Goal: Information Seeking & Learning: Compare options

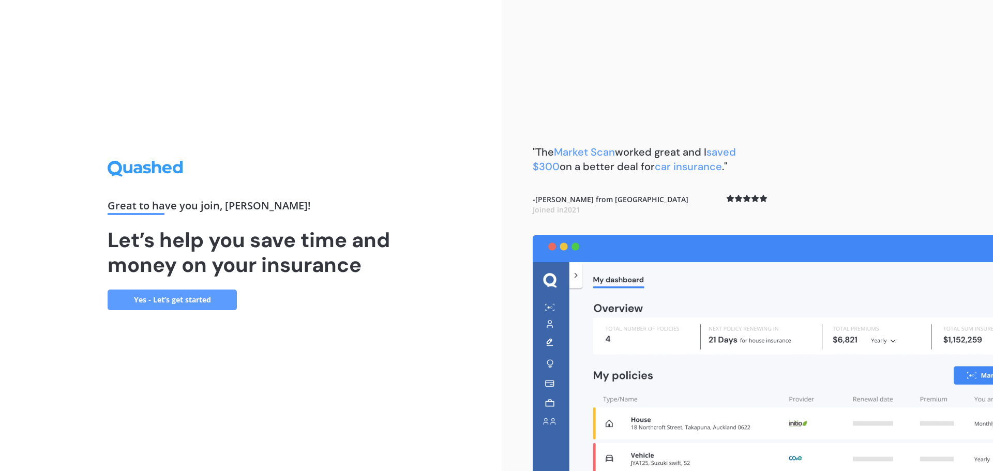
click at [167, 300] on link "Yes - Let’s get started" at bounding box center [172, 300] width 129 height 21
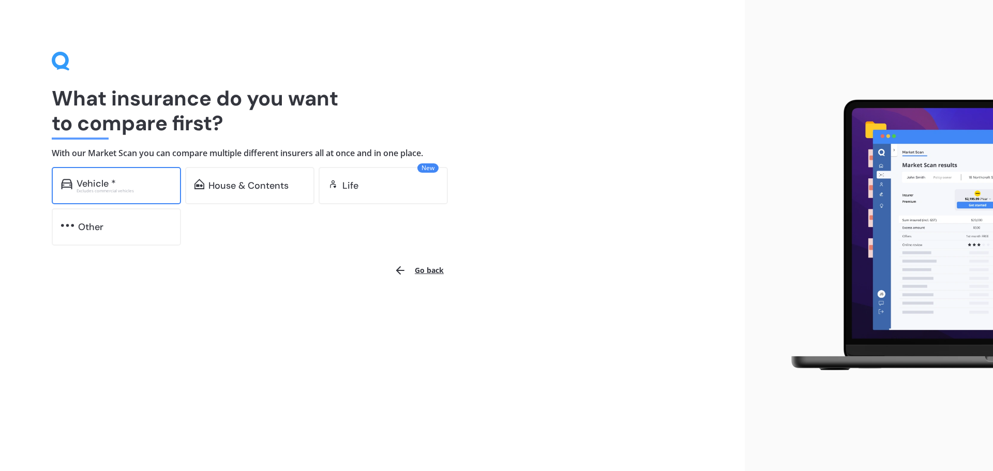
click at [150, 177] on div "Vehicle * Excludes commercial vehicles" at bounding box center [116, 185] width 129 height 37
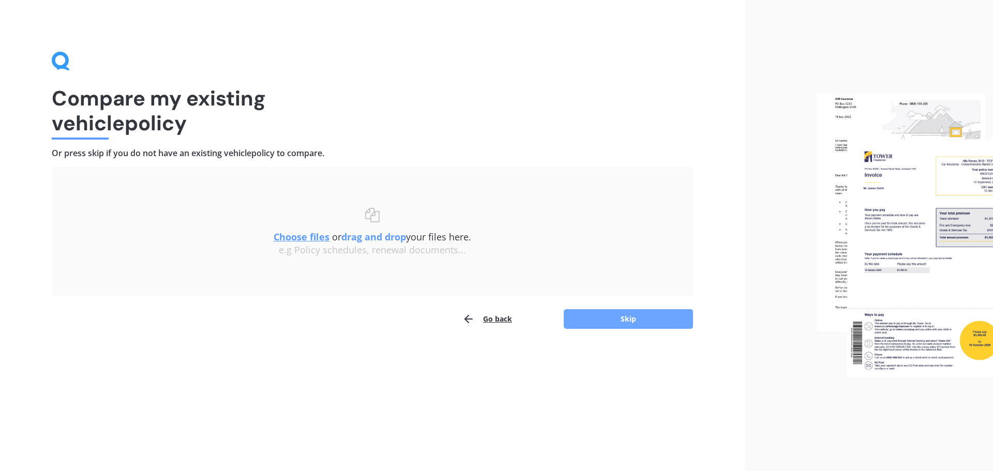
click at [594, 319] on button "Skip" at bounding box center [628, 319] width 129 height 20
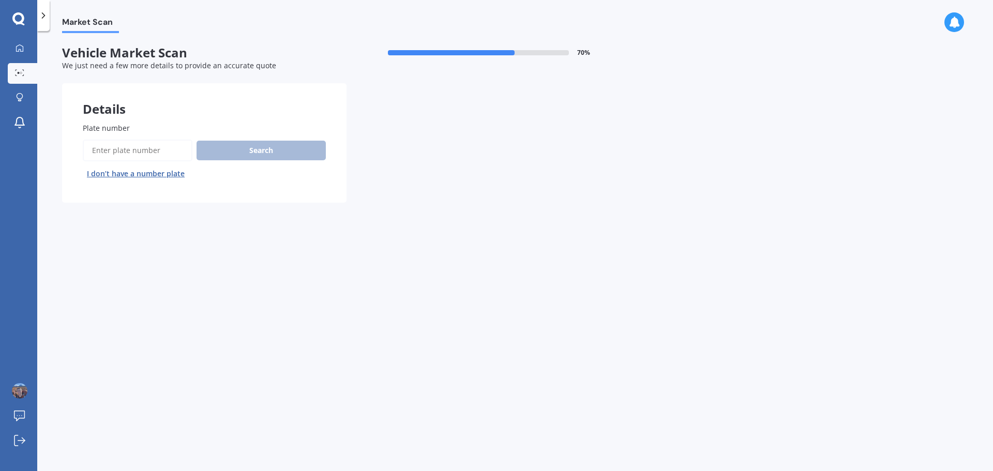
click at [132, 154] on input "Plate number" at bounding box center [138, 151] width 110 height 22
click at [103, 150] on input "Plate number" at bounding box center [138, 151] width 110 height 22
type input "PHM37"
click at [0, 0] on button "Next" at bounding box center [0, 0] width 0 height 0
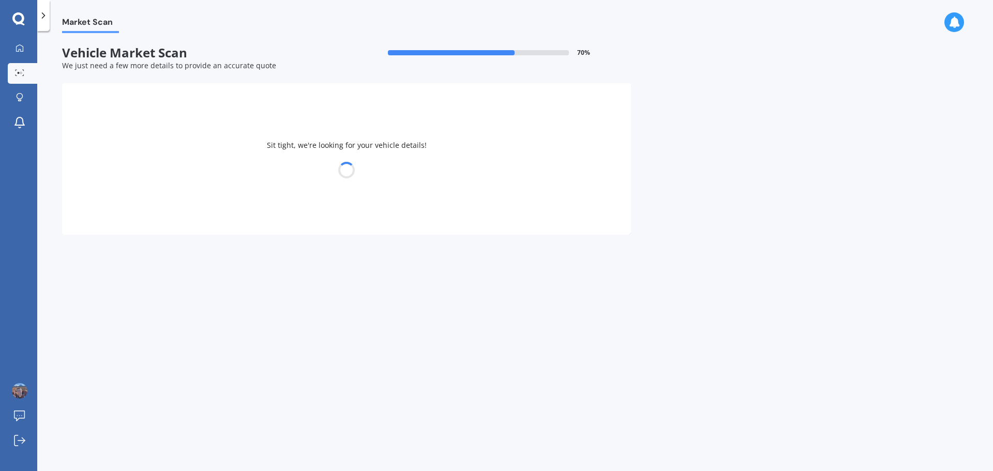
select select "TOYOTA"
select select "AQUA"
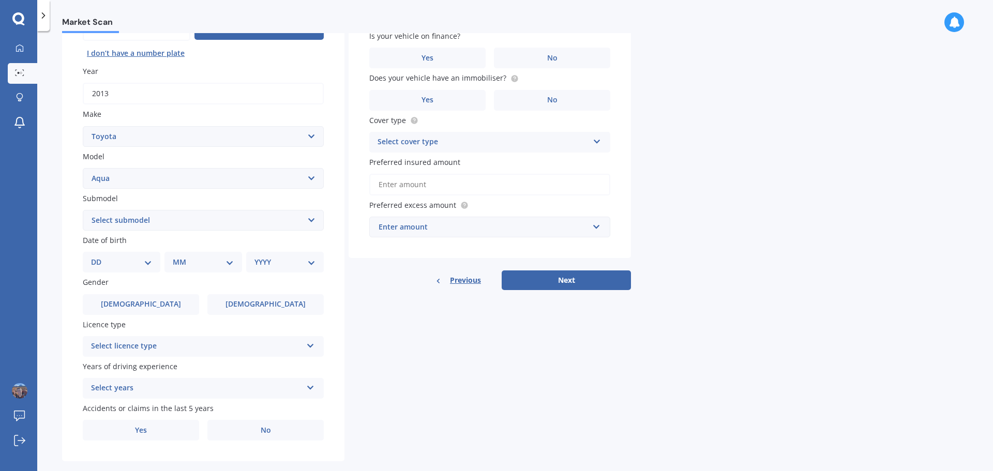
scroll to position [138, 0]
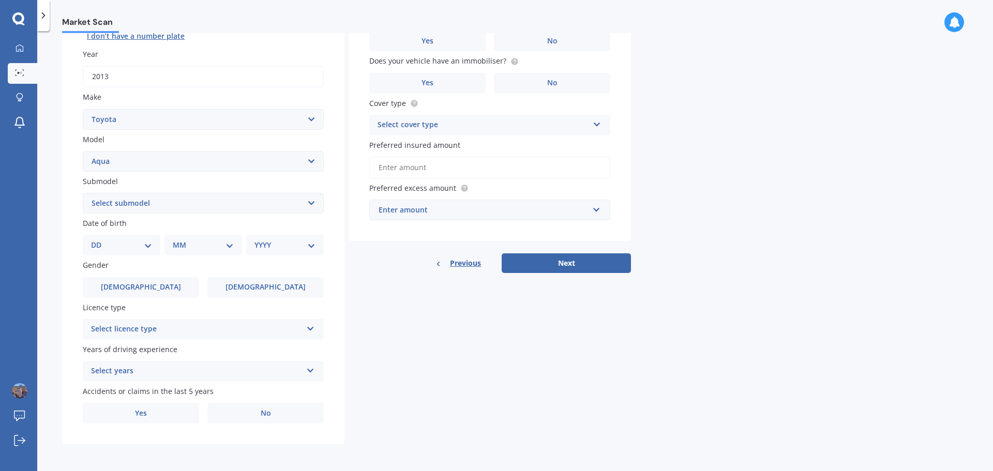
click at [296, 207] on select "Select submodel Hatchback Hybrid" at bounding box center [203, 203] width 241 height 21
select select "HYBRID"
click at [83, 193] on select "Select submodel Hatchback Hybrid" at bounding box center [203, 203] width 241 height 21
click at [161, 288] on label "Male" at bounding box center [141, 287] width 116 height 21
click at [0, 0] on input "Male" at bounding box center [0, 0] width 0 height 0
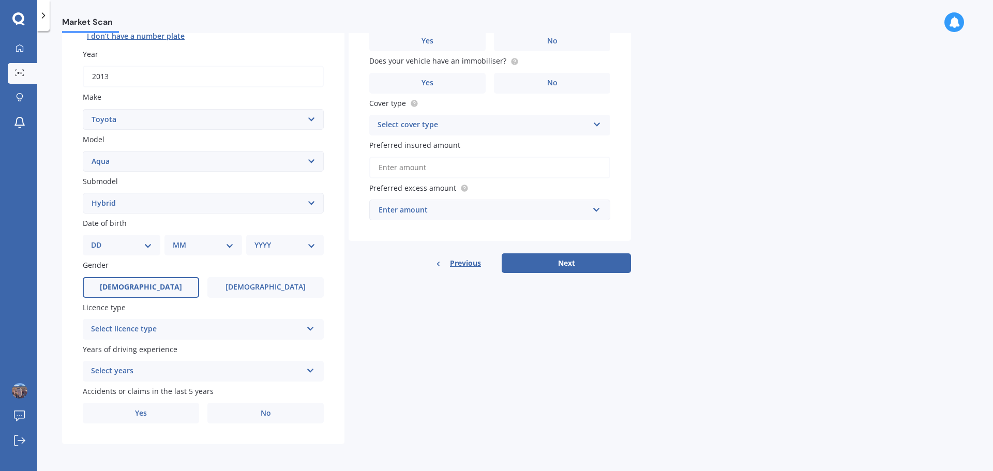
click at [144, 248] on select "DD 01 02 03 04 05 06 07 08 09 10 11 12 13 14 15 16 17 18 19 20 21 22 23 24 25 2…" at bounding box center [121, 245] width 61 height 11
select select "05"
click at [99, 240] on select "DD 01 02 03 04 05 06 07 08 09 10 11 12 13 14 15 16 17 18 19 20 21 22 23 24 25 2…" at bounding box center [121, 245] width 61 height 11
click at [221, 246] on select "MM 01 02 03 04 05 06 07 08 09 10 11 12" at bounding box center [205, 245] width 57 height 11
select select "12"
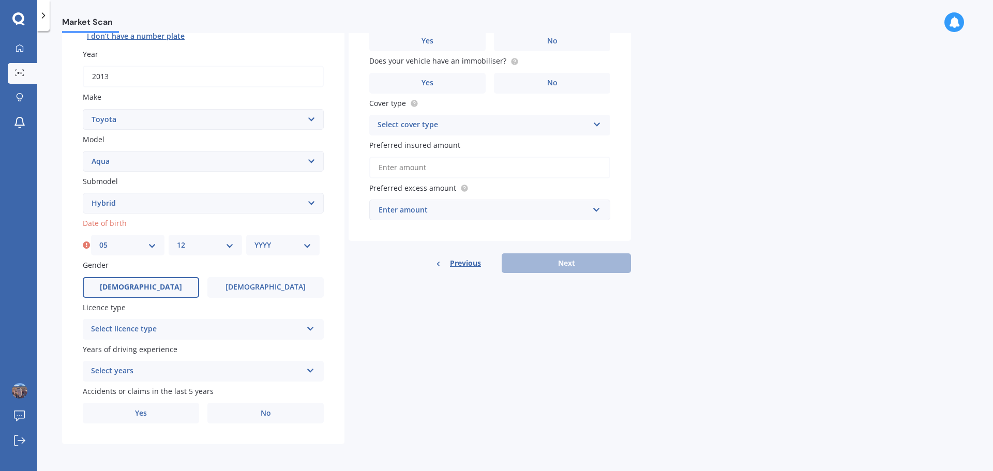
click at [177, 240] on select "MM 01 02 03 04 05 06 07 08 09 10 11 12" at bounding box center [205, 245] width 57 height 11
click at [290, 239] on div "YYYY 2025 2024 2023 2022 2021 2020 2019 2018 2017 2016 2015 2014 2013 2012 2011…" at bounding box center [282, 245] width 73 height 21
click at [295, 247] on select "YYYY 2025 2024 2023 2022 2021 2020 2019 2018 2017 2016 2015 2014 2013 2012 2011…" at bounding box center [283, 245] width 57 height 11
select select "1978"
click at [255, 240] on select "YYYY 2025 2024 2023 2022 2021 2020 2019 2018 2017 2016 2015 2014 2013 2012 2011…" at bounding box center [283, 245] width 57 height 11
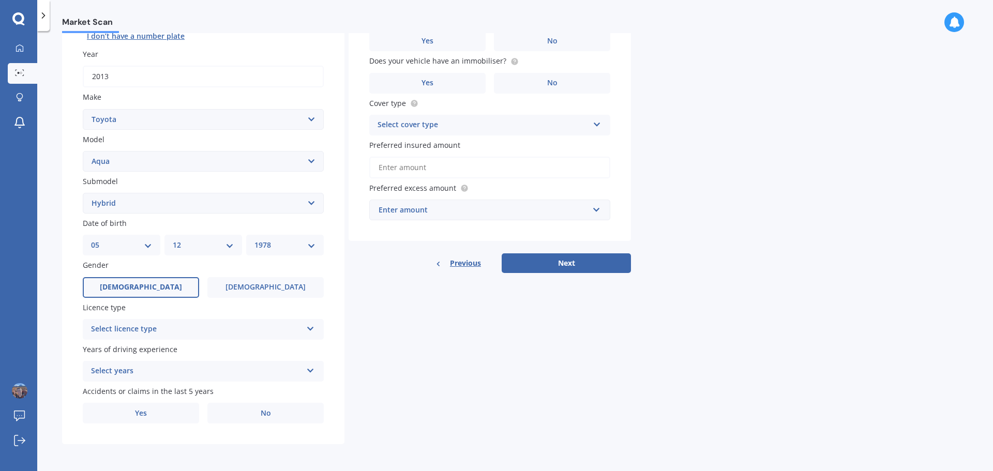
click at [305, 333] on div "Select licence type NZ Full NZ Restricted NZ Learners Australia United Kingdom …" at bounding box center [203, 329] width 241 height 21
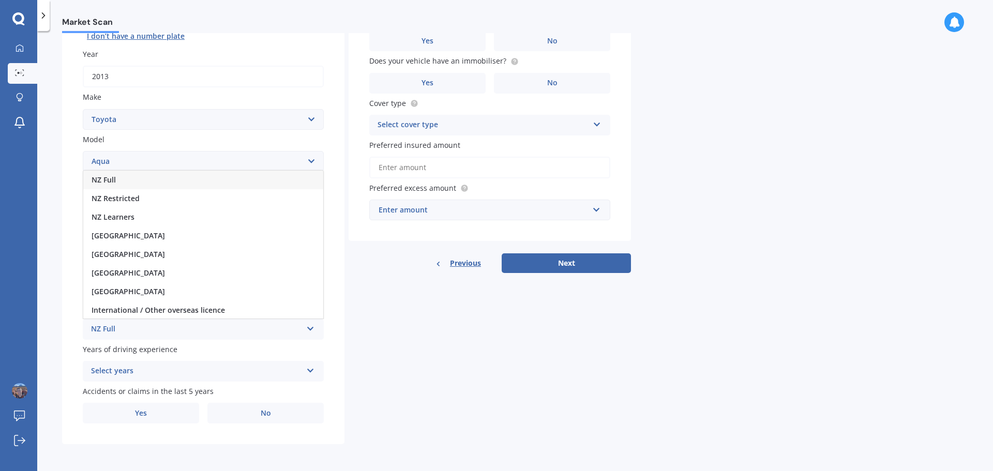
click at [201, 181] on div "NZ Full" at bounding box center [203, 180] width 240 height 19
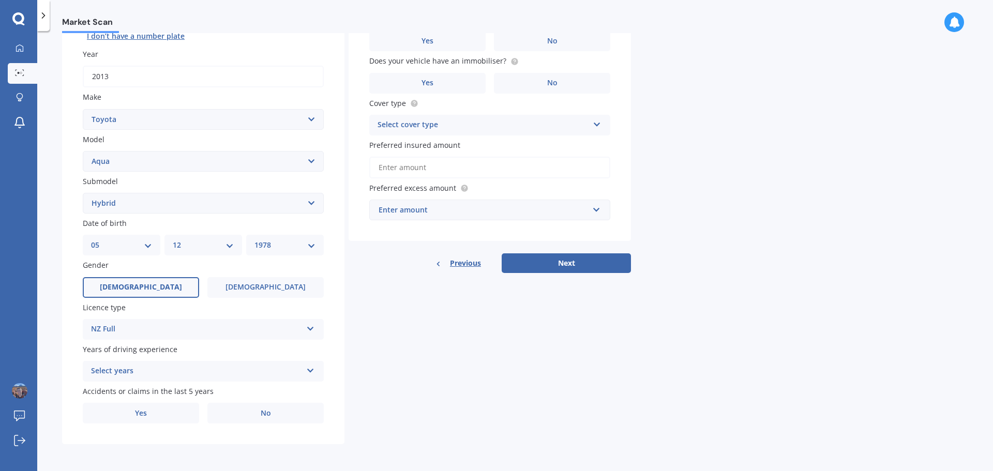
click at [180, 369] on div "Select years" at bounding box center [196, 371] width 211 height 12
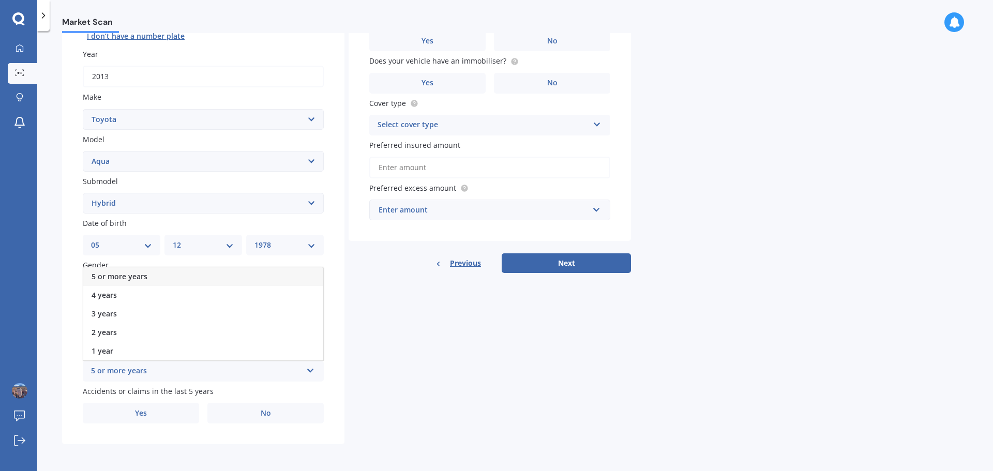
click at [166, 277] on div "5 or more years" at bounding box center [203, 276] width 240 height 19
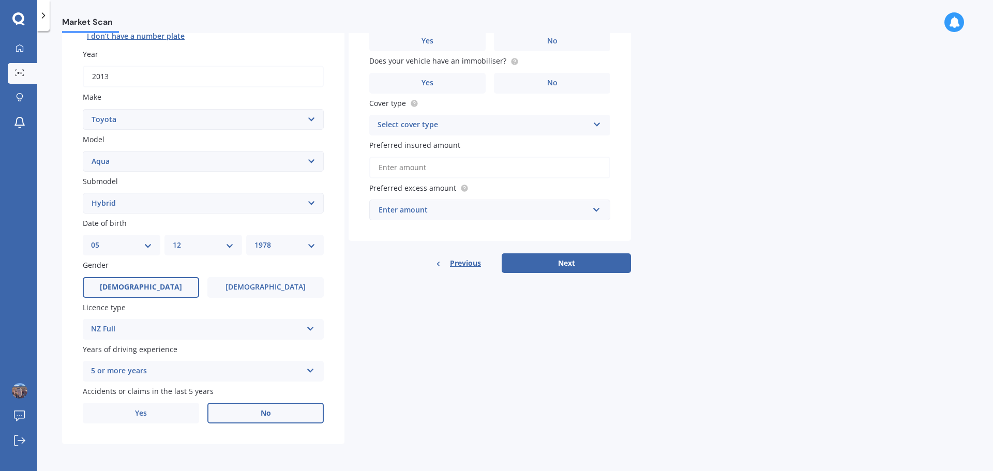
click at [284, 415] on label "No" at bounding box center [265, 413] width 116 height 21
click at [0, 0] on input "No" at bounding box center [0, 0] width 0 height 0
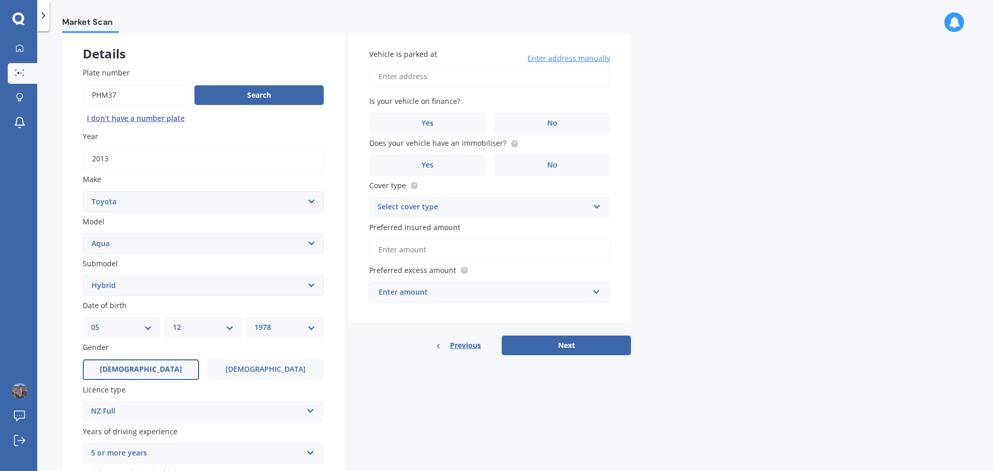
scroll to position [0, 0]
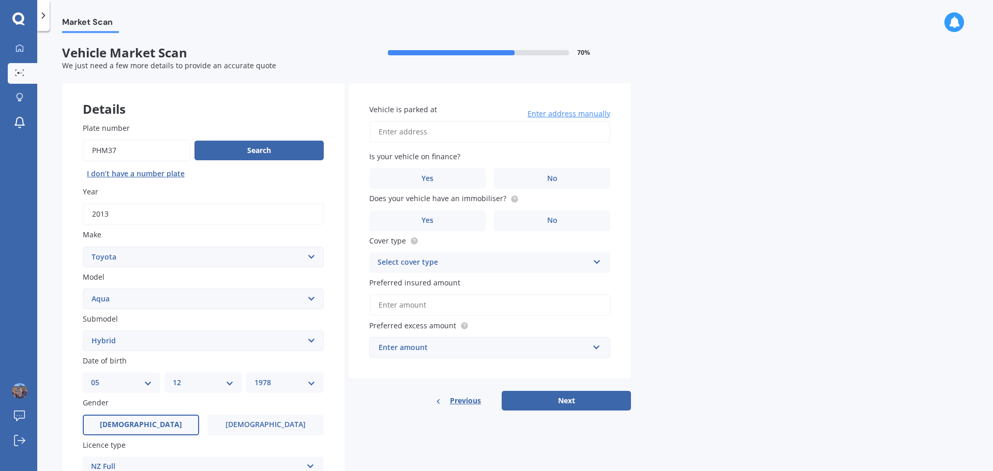
click at [428, 141] on input "Vehicle is parked at" at bounding box center [489, 132] width 241 height 22
click at [727, 137] on div "Market Scan Vehicle Market Scan 70 % We just need a few more details to provide…" at bounding box center [515, 253] width 956 height 440
click at [491, 127] on input "191 woodman" at bounding box center [489, 132] width 241 height 22
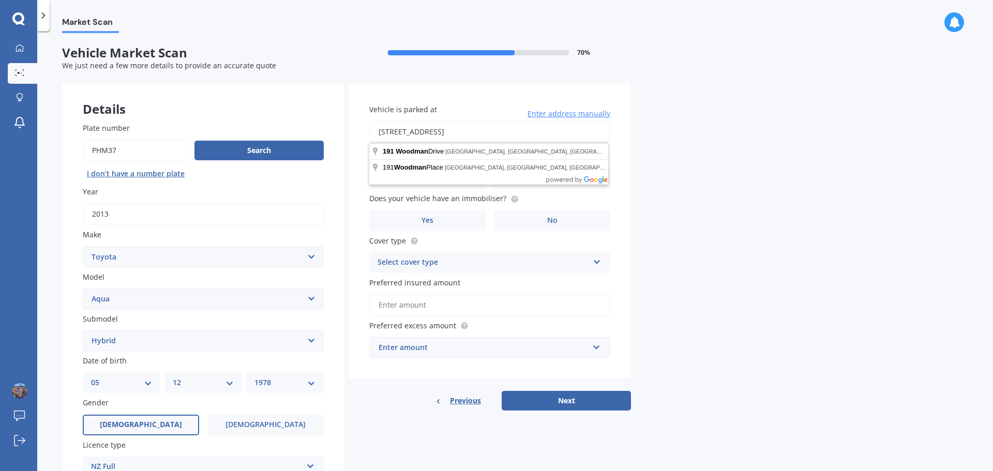
type input "191 Woodman Drive, Tawa, Wellington 5028"
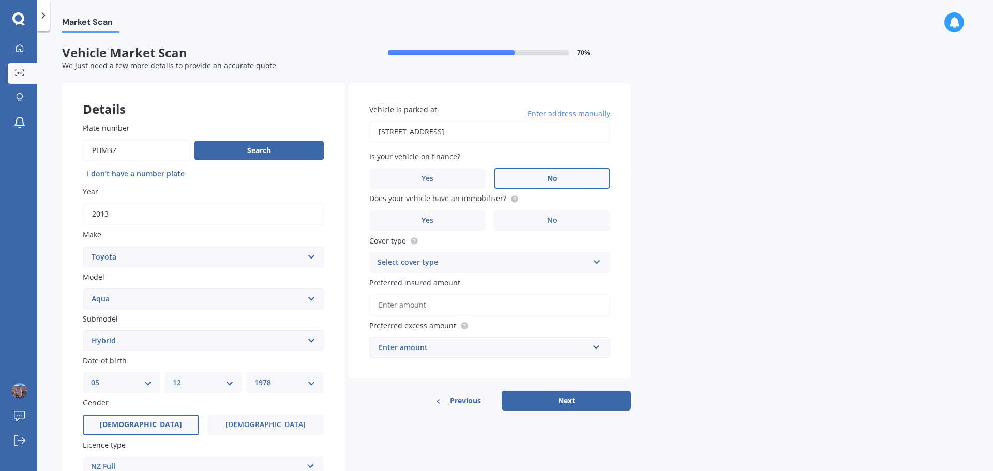
click at [539, 175] on label "No" at bounding box center [552, 178] width 116 height 21
click at [0, 0] on input "No" at bounding box center [0, 0] width 0 height 0
click at [442, 228] on label "Yes" at bounding box center [427, 221] width 116 height 21
click at [0, 0] on input "Yes" at bounding box center [0, 0] width 0 height 0
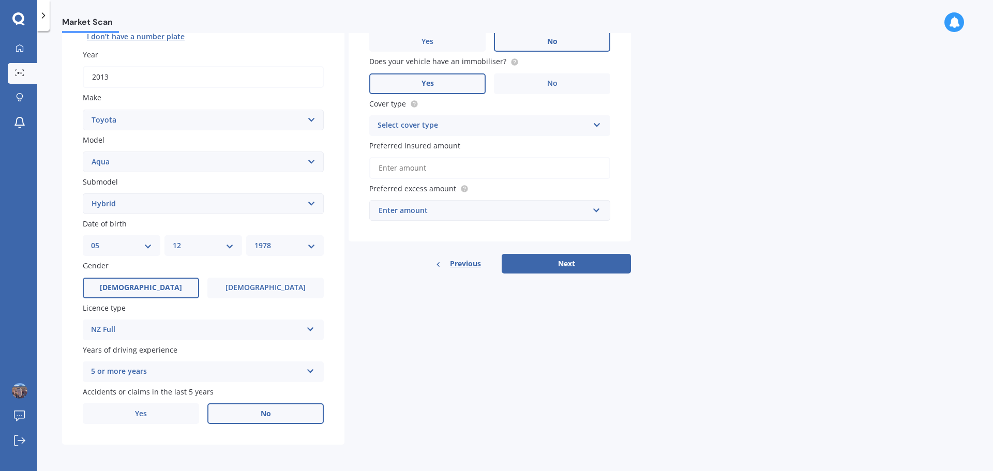
scroll to position [138, 0]
click at [451, 125] on div "Select cover type" at bounding box center [483, 125] width 211 height 12
click at [444, 146] on div "Comprehensive" at bounding box center [490, 145] width 240 height 19
click at [471, 173] on input "Preferred insured amount" at bounding box center [489, 168] width 241 height 22
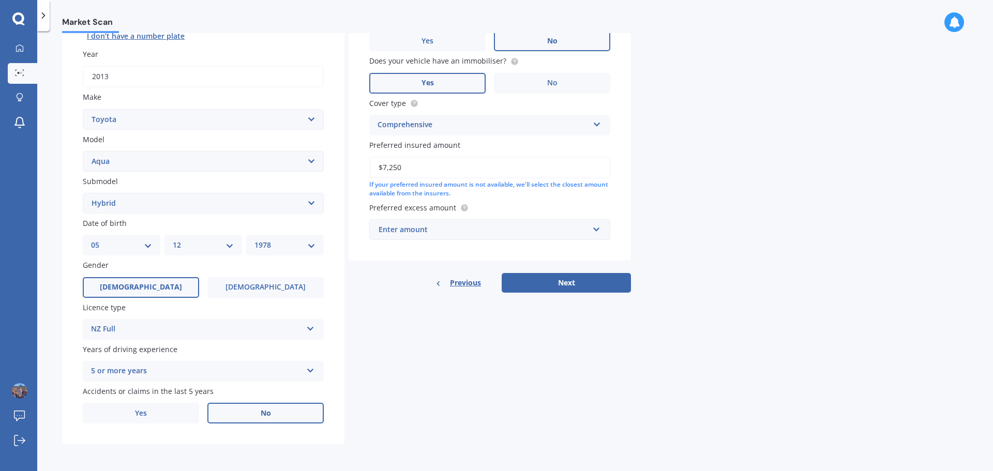
type input "$7,250"
click at [520, 233] on div "Enter amount" at bounding box center [484, 229] width 210 height 11
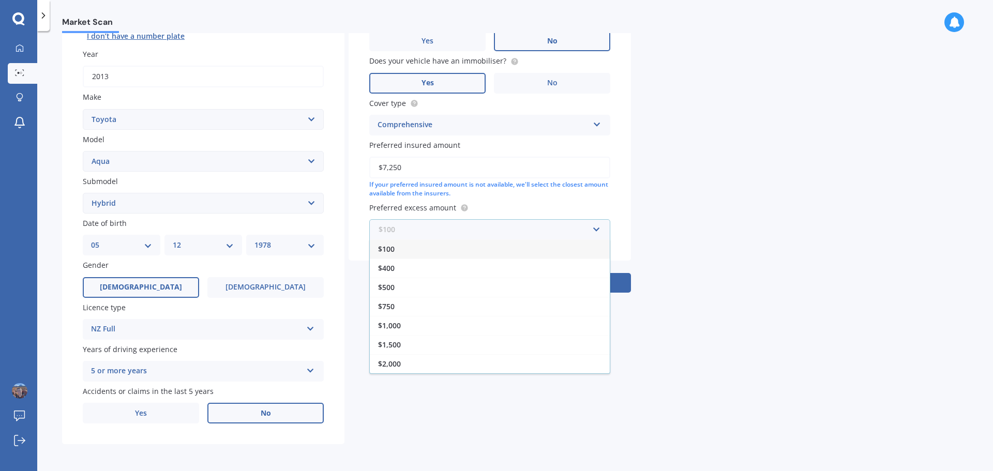
click at [575, 228] on input "text" at bounding box center [486, 230] width 232 height 20
click at [510, 289] on div "$500" at bounding box center [490, 287] width 240 height 19
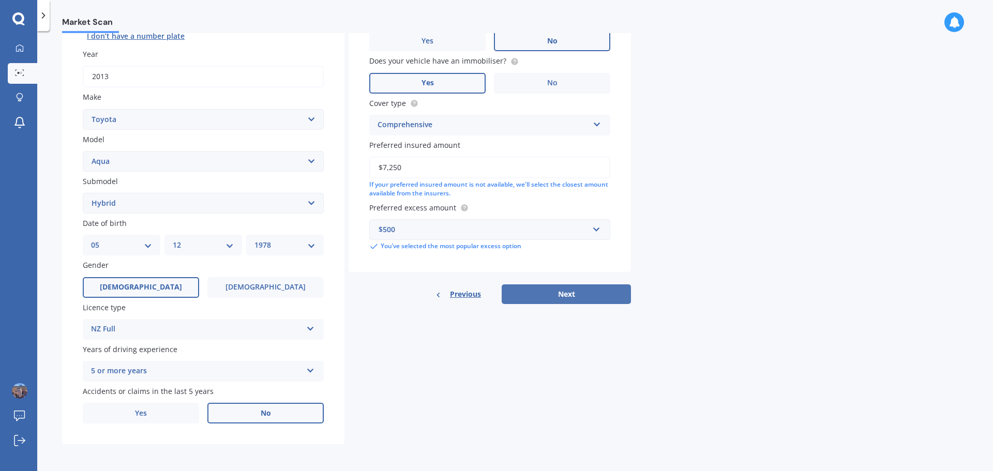
click at [581, 296] on button "Next" at bounding box center [566, 295] width 129 height 20
select select "05"
select select "12"
select select "1978"
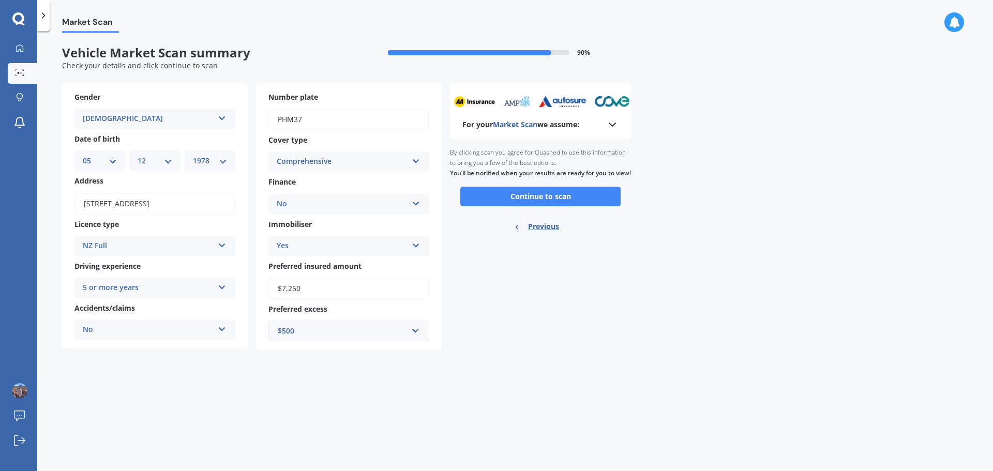
scroll to position [0, 0]
click at [554, 206] on button "Continue to scan" at bounding box center [540, 197] width 160 height 20
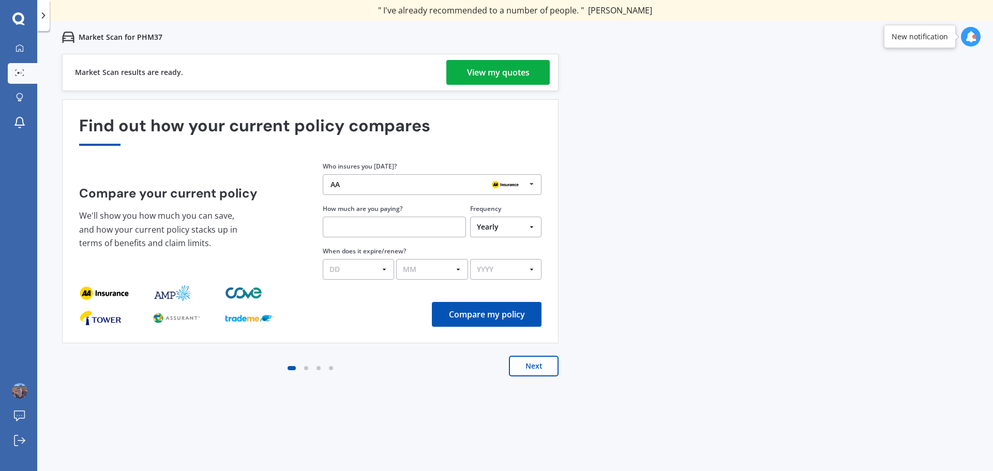
click at [469, 68] on div "View my quotes" at bounding box center [498, 72] width 63 height 25
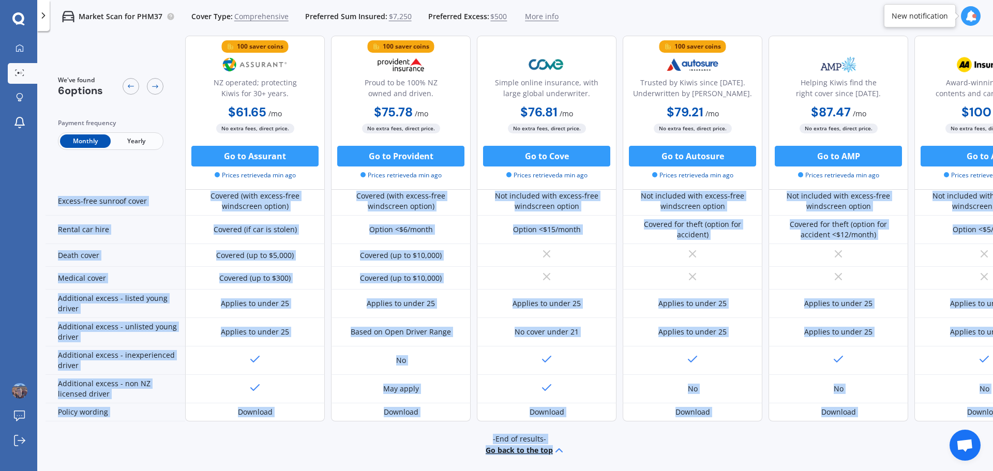
drag, startPoint x: 520, startPoint y: 469, endPoint x: 442, endPoint y: 468, distance: 77.6
click at [442, 468] on div "We've found 6 options Payment frequency Monthly Yearly 100 saver coins NZ opera…" at bounding box center [520, 270] width 948 height 469
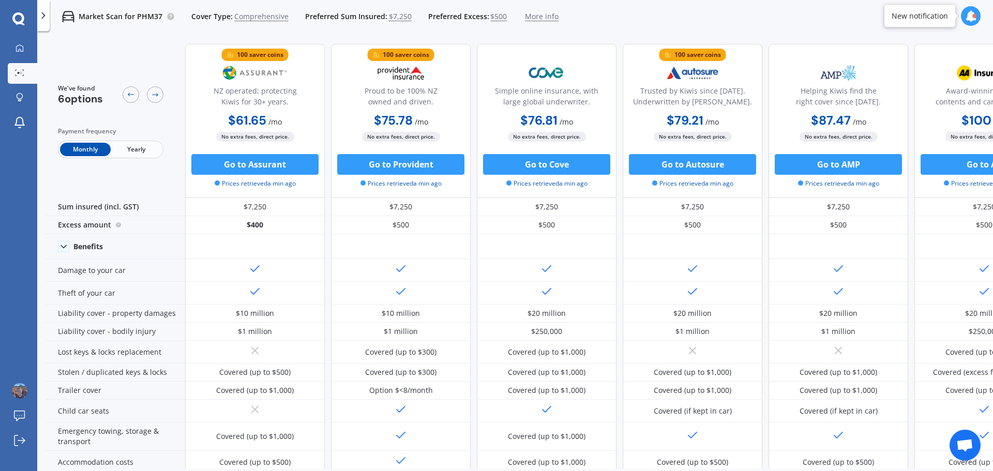
click at [127, 151] on span "Yearly" at bounding box center [136, 149] width 51 height 13
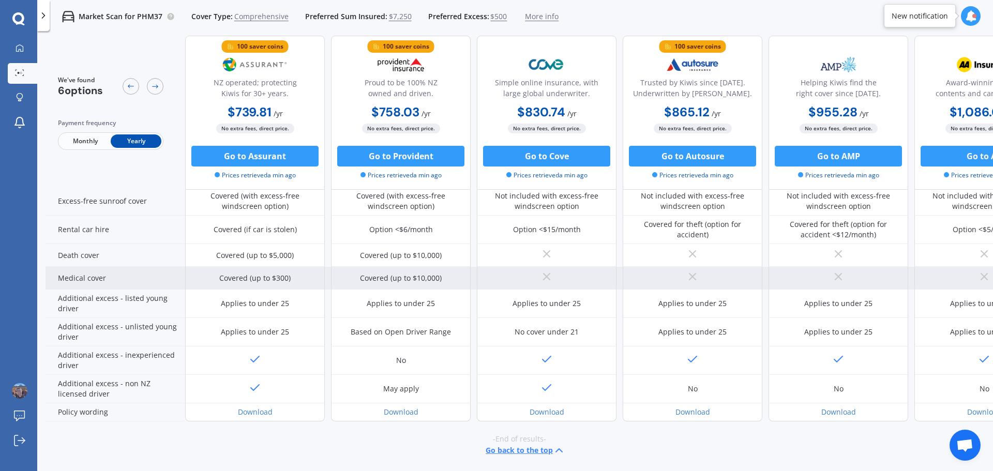
scroll to position [420, 0]
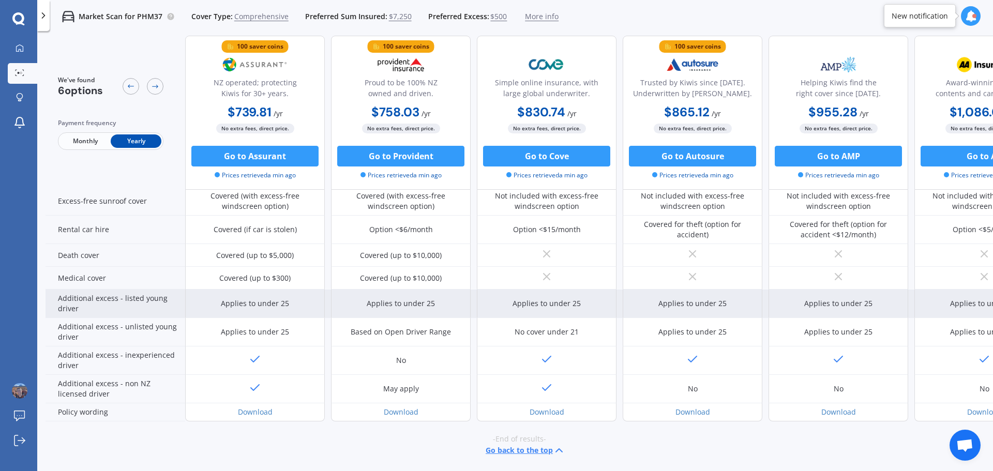
click at [289, 309] on div "Applies to under 25" at bounding box center [255, 304] width 140 height 28
click at [82, 303] on div "Additional excess - listed young driver" at bounding box center [116, 304] width 140 height 28
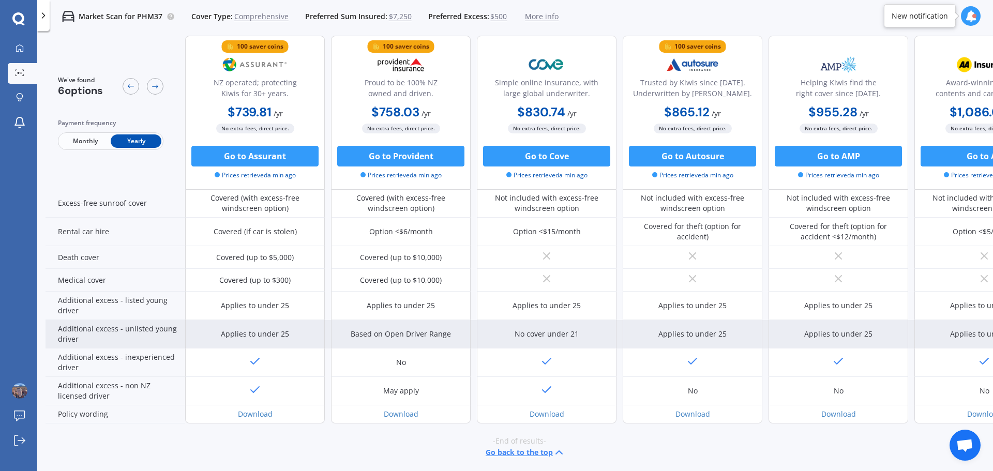
scroll to position [414, 0]
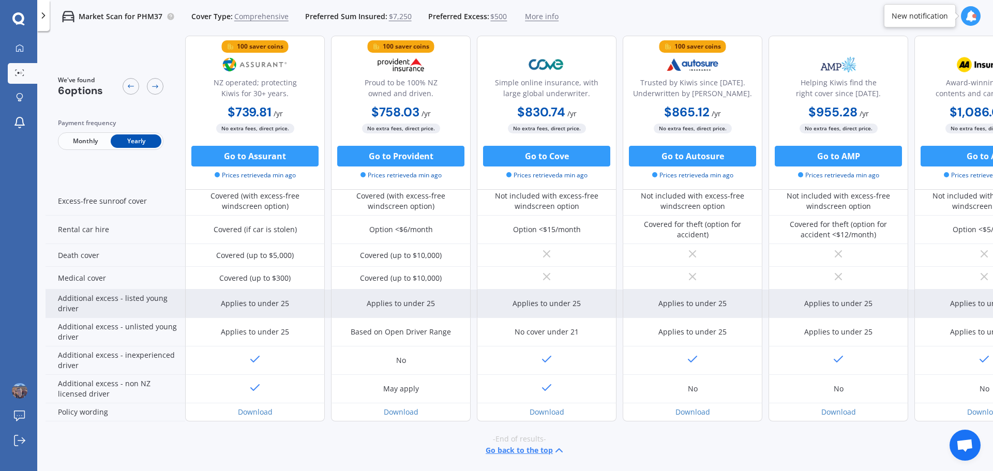
click at [406, 304] on div "Applies to under 25" at bounding box center [401, 304] width 68 height 10
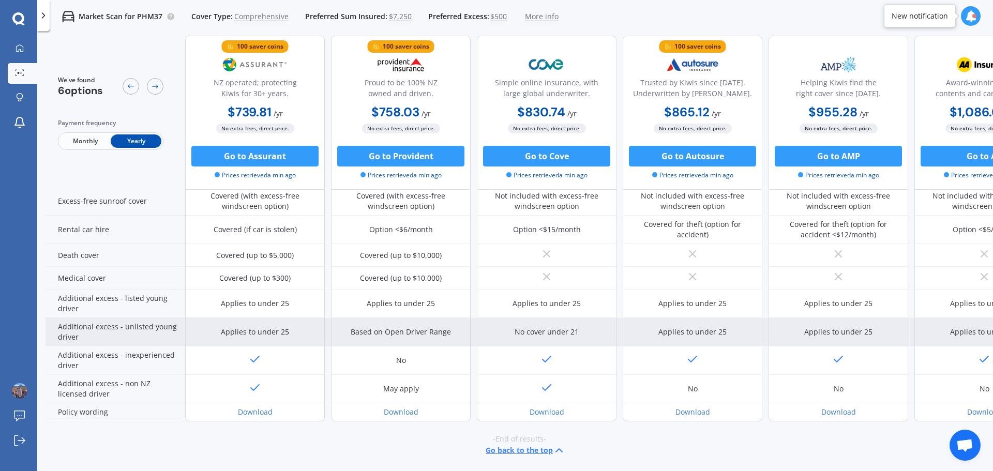
click at [396, 333] on div "Based on Open Driver Range" at bounding box center [401, 332] width 100 height 10
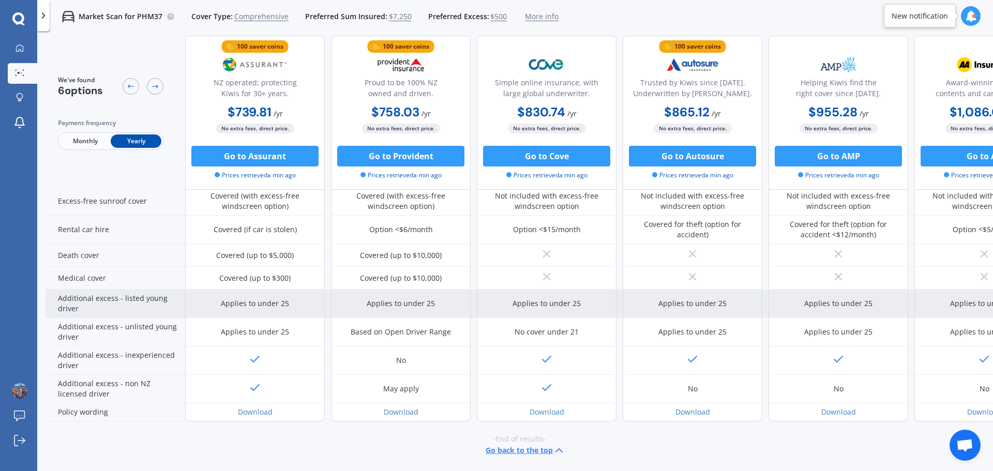
click at [420, 307] on div "Applies to under 25" at bounding box center [401, 304] width 68 height 10
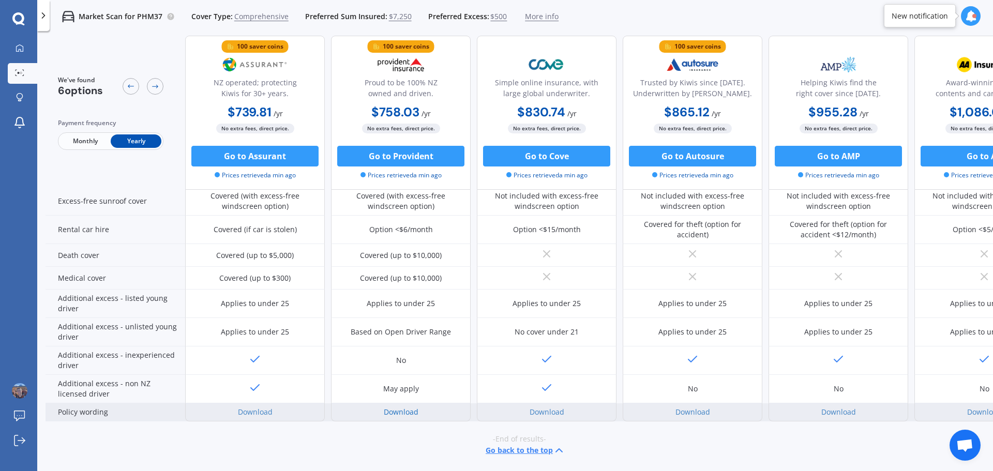
click at [401, 411] on link "Download" at bounding box center [401, 412] width 35 height 10
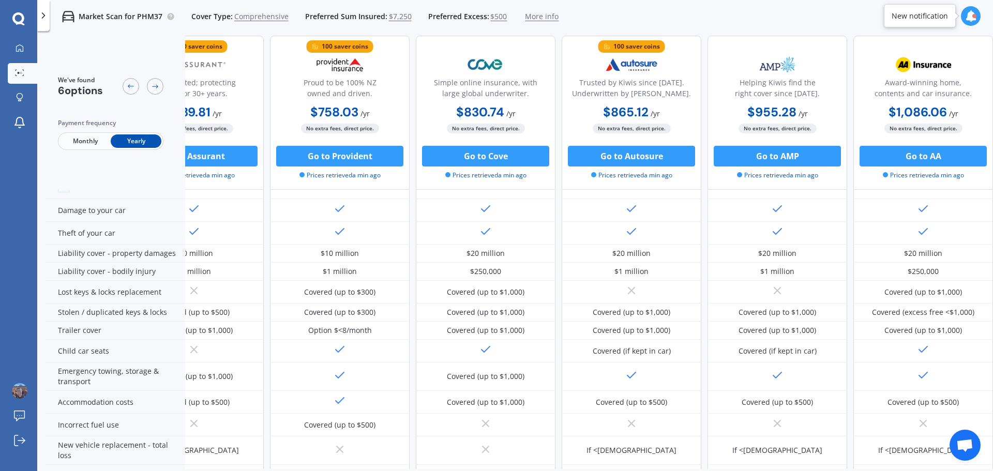
scroll to position [414, 66]
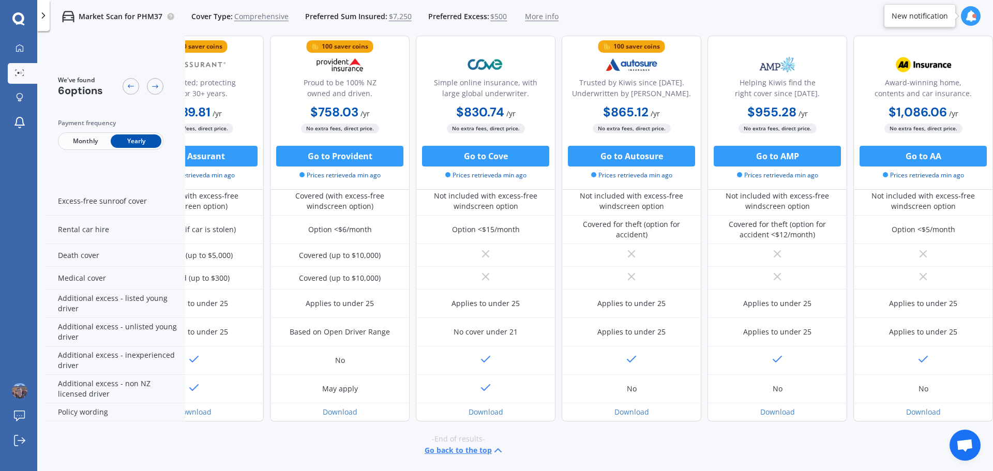
click at [578, 460] on div "-End of results- Go back to the top" at bounding box center [458, 446] width 948 height 48
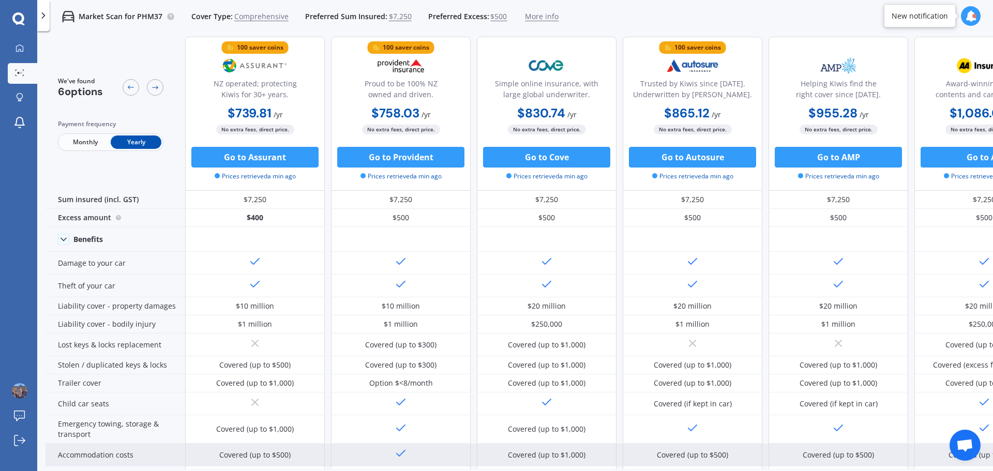
scroll to position [0, 0]
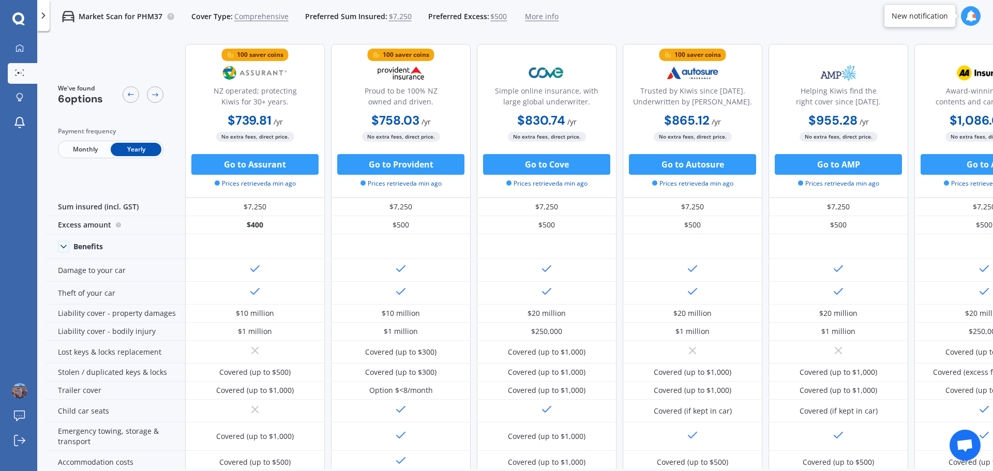
click at [550, 19] on span "More info" at bounding box center [542, 16] width 34 height 10
